Goal: Navigation & Orientation: Understand site structure

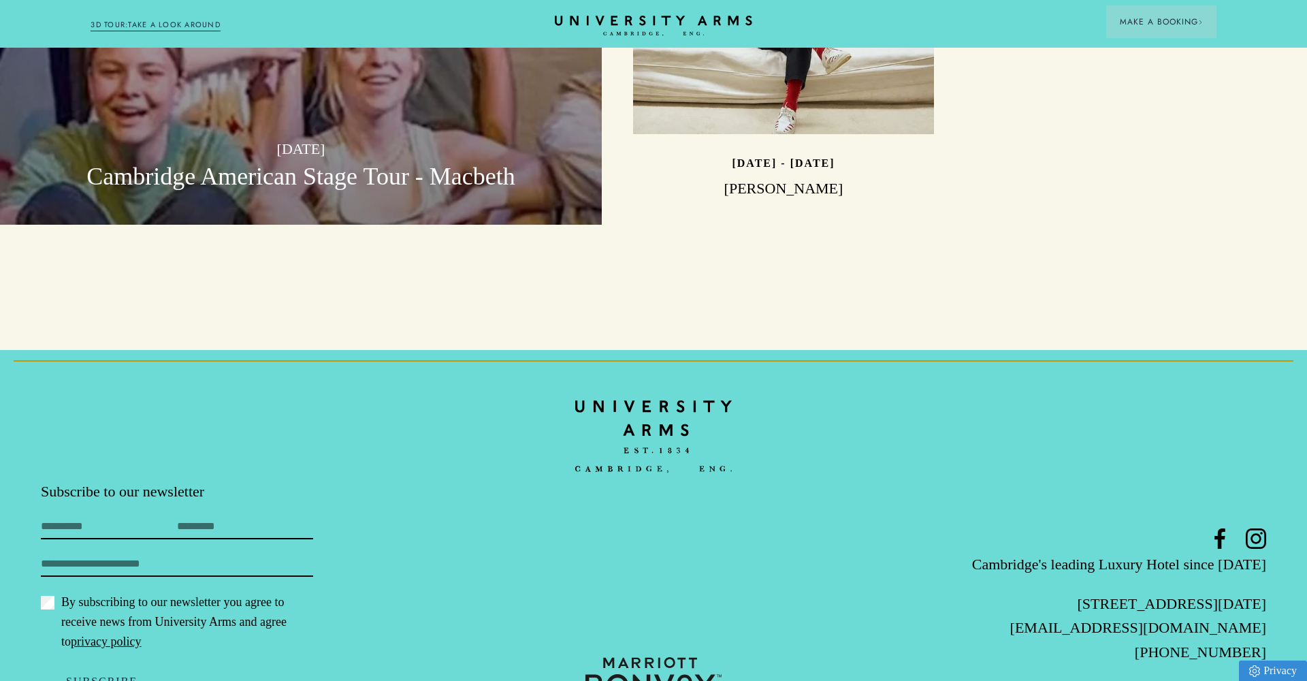
scroll to position [4351, 0]
click at [1233, 680] on link "Site by Show + Tell" at bounding box center [1233, 689] width 65 height 12
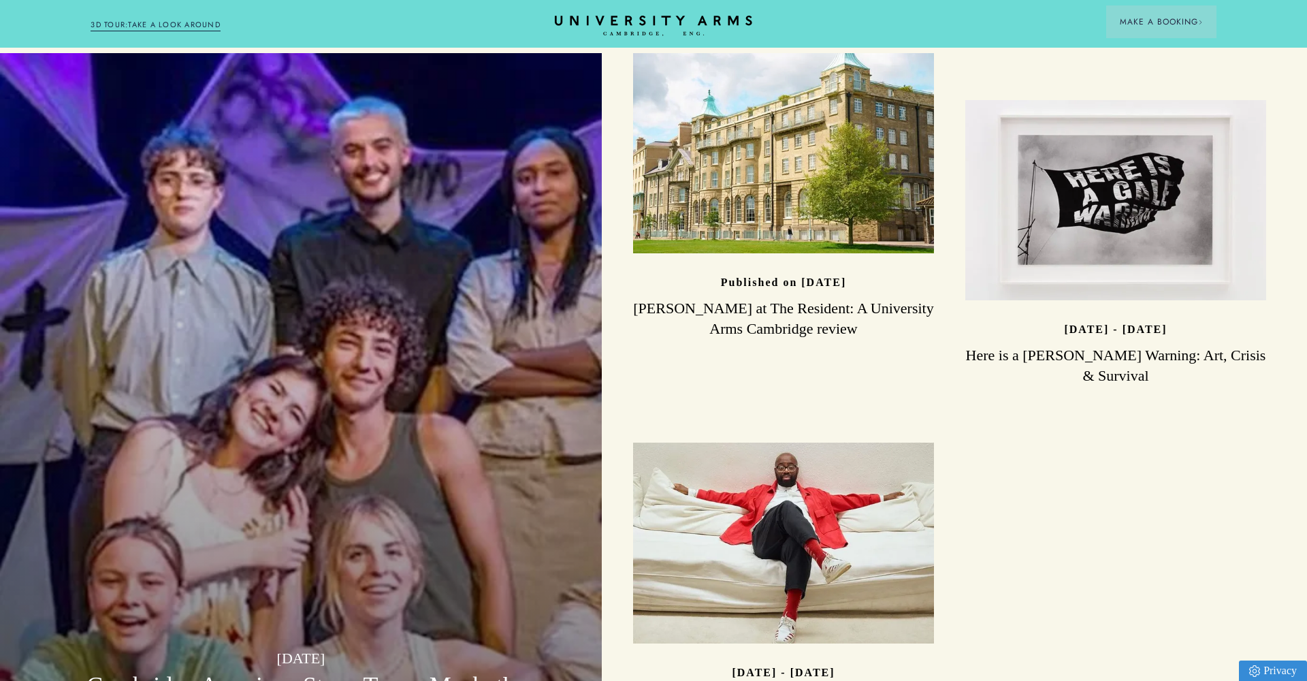
scroll to position [3841, 0]
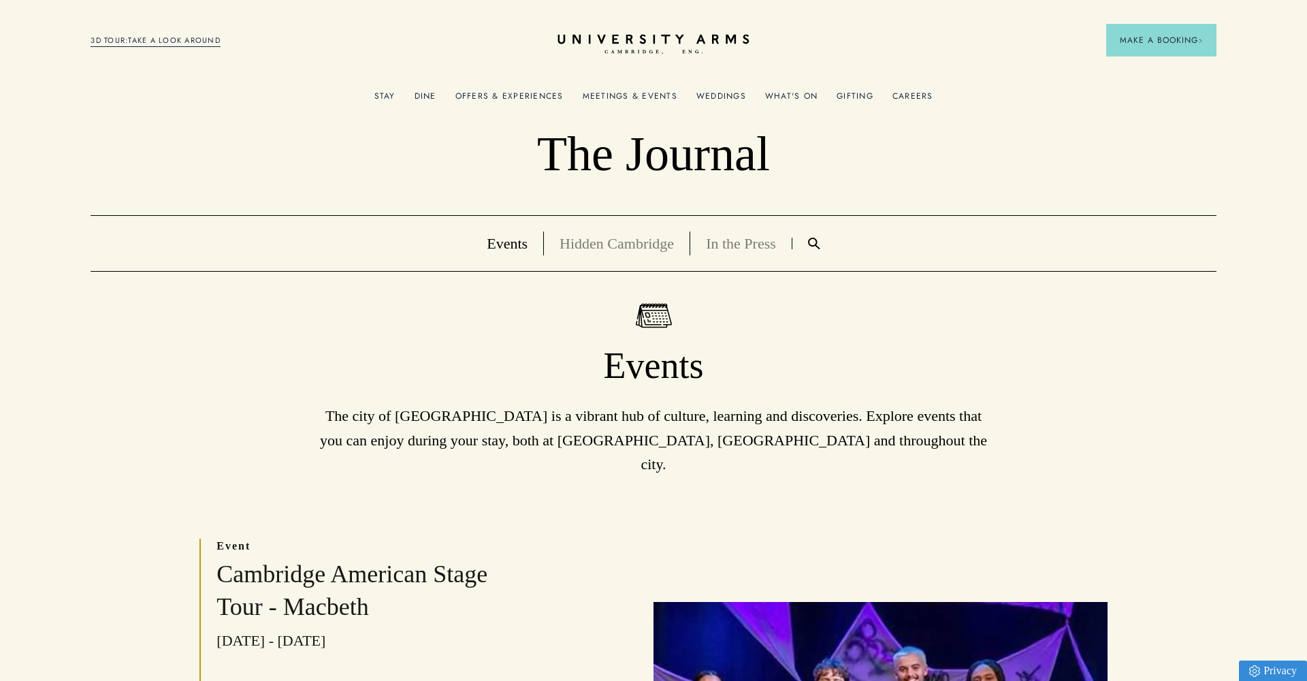
click at [662, 42] on icon "CAMBRIDGE’S LEADING LUXURY HOTEL SINCE [DATE]" at bounding box center [652, 44] width 191 height 20
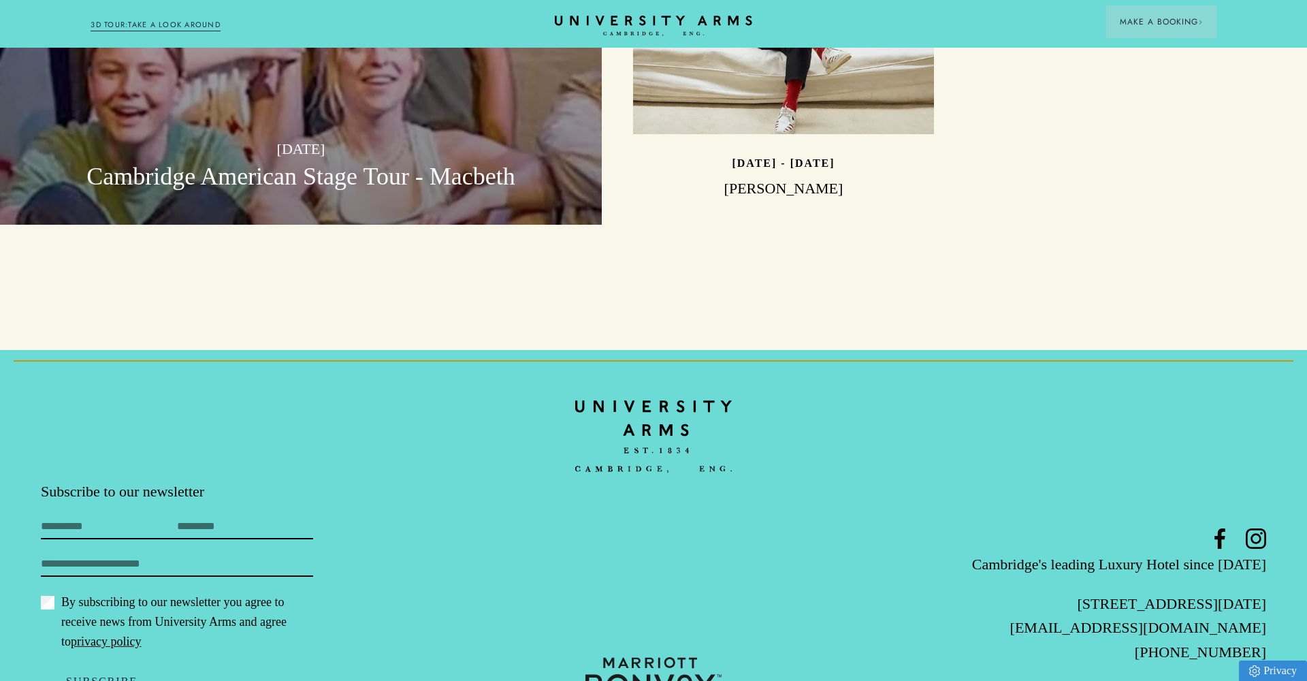
scroll to position [4351, 0]
click at [1222, 529] on icon at bounding box center [1219, 539] width 20 height 20
